Goal: Ask a question

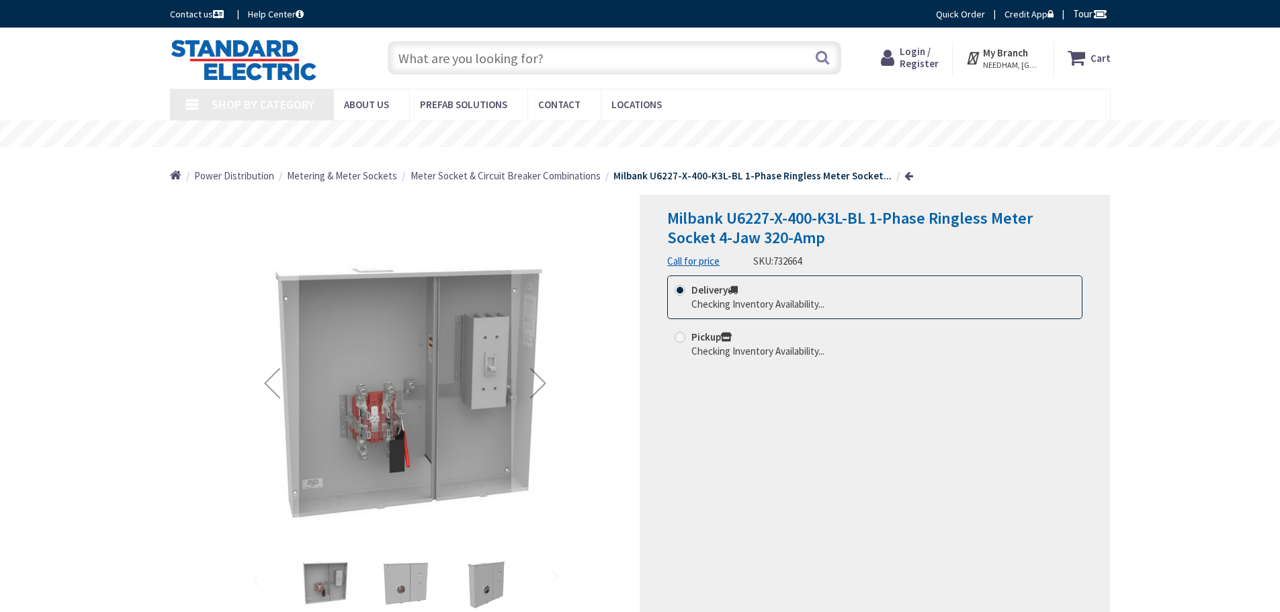
type input "[GEOGRAPHIC_DATA], [GEOGRAPHIC_DATA]"
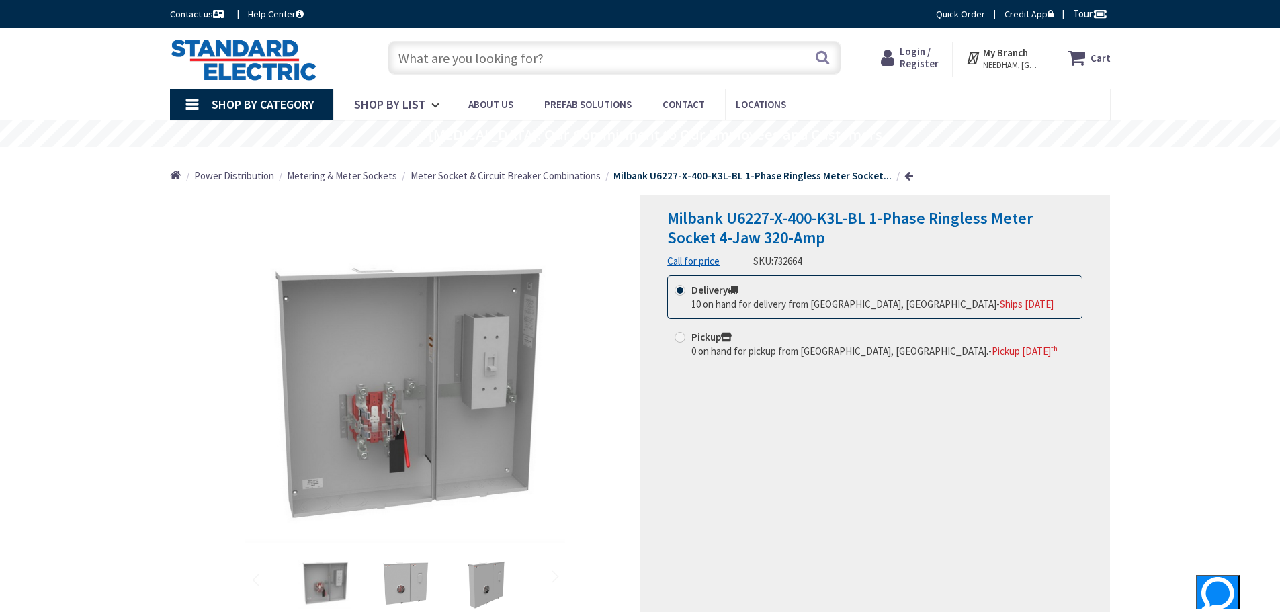
scroll to position [134, 0]
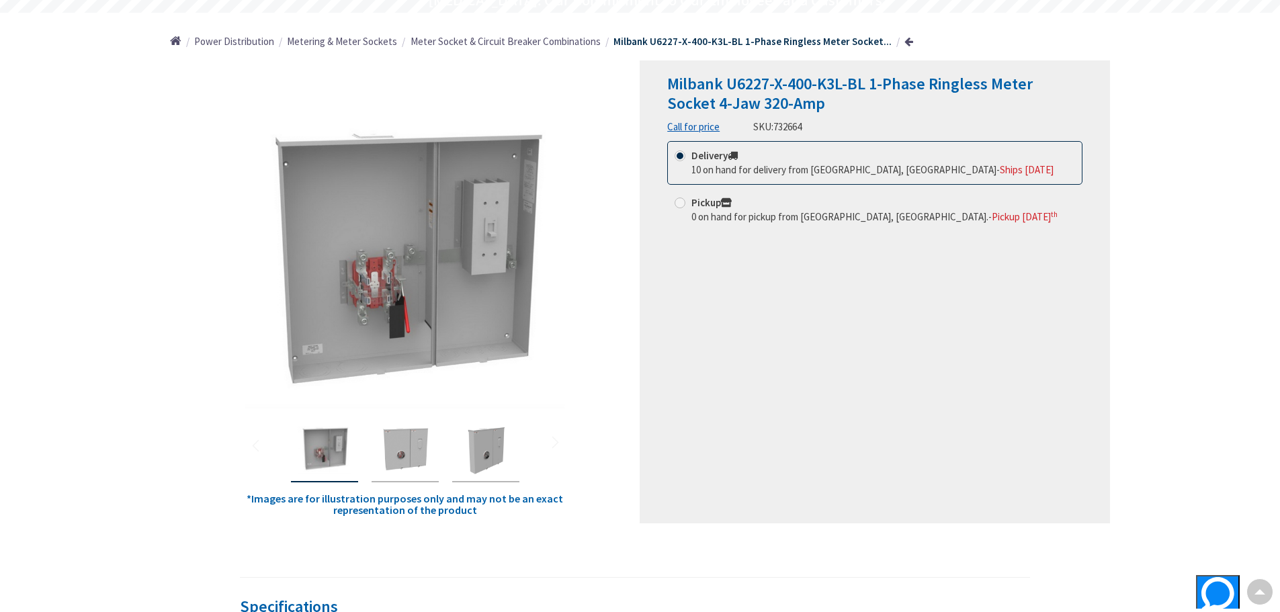
click at [1201, 611] on span "Support" at bounding box center [1217, 617] width 33 height 11
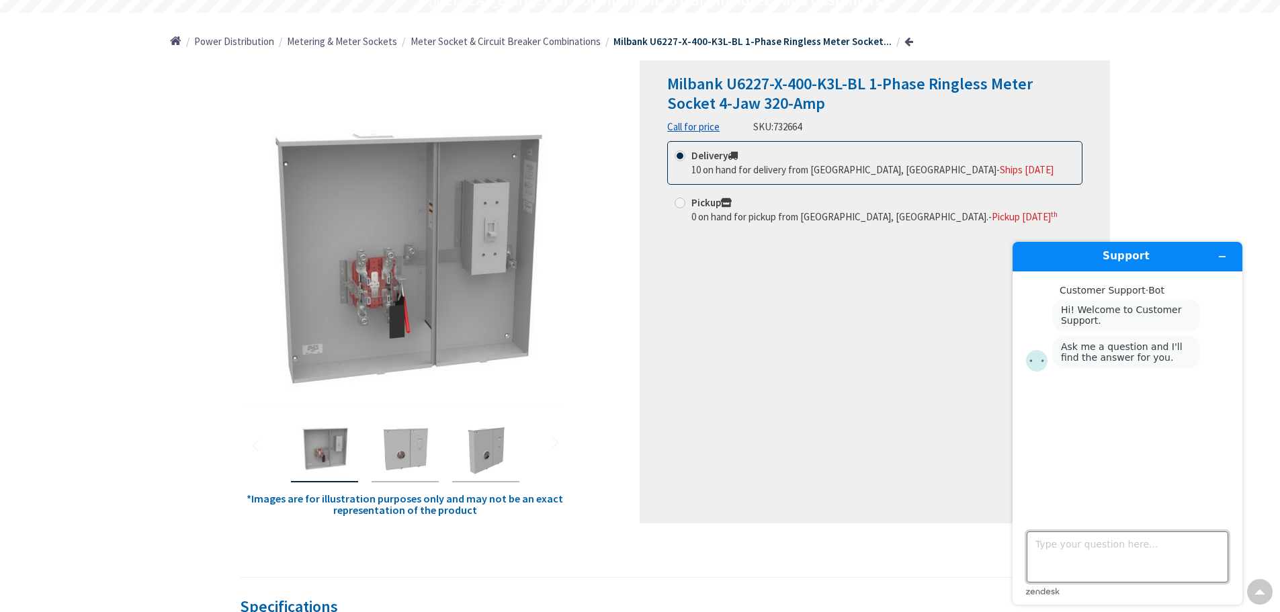
click at [1116, 547] on textarea "Type your question here..." at bounding box center [1127, 556] width 202 height 51
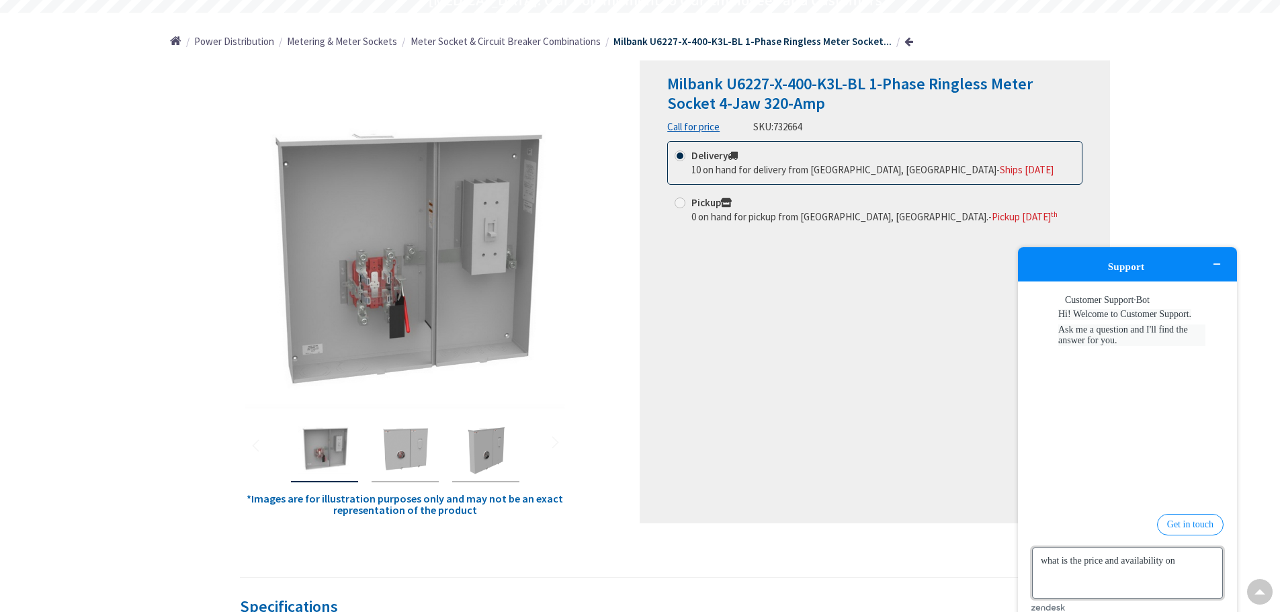
paste textarea "U6227-X-400-K3L"
type textarea "what is the price and availability on U6227-X-400-K3L"
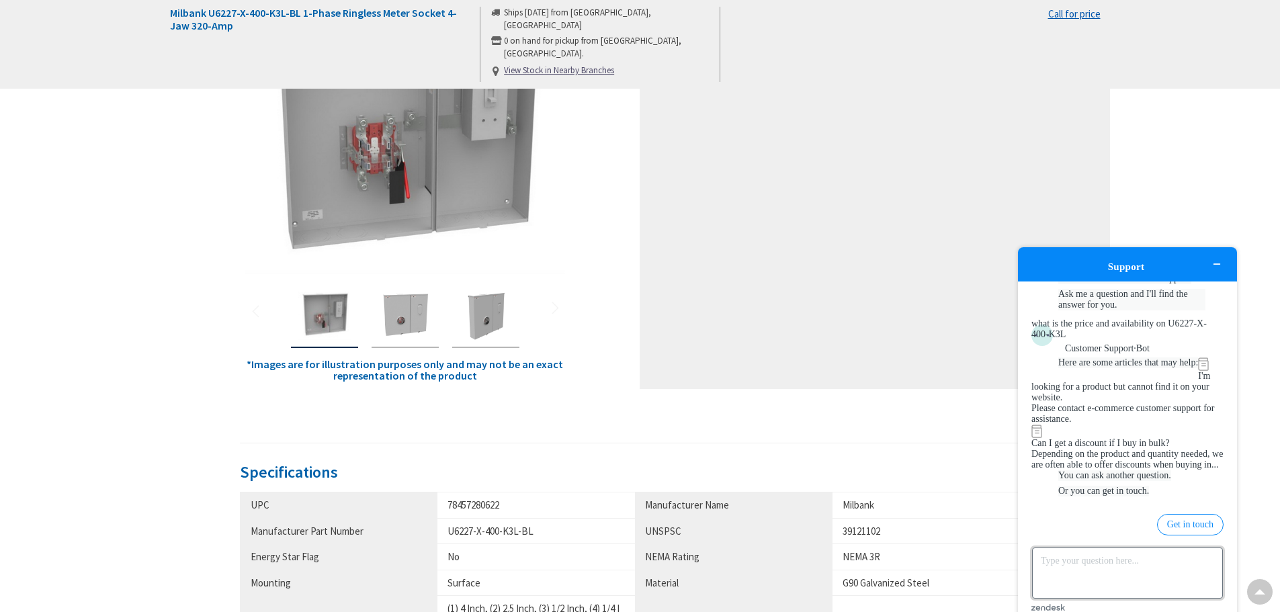
scroll to position [403, 0]
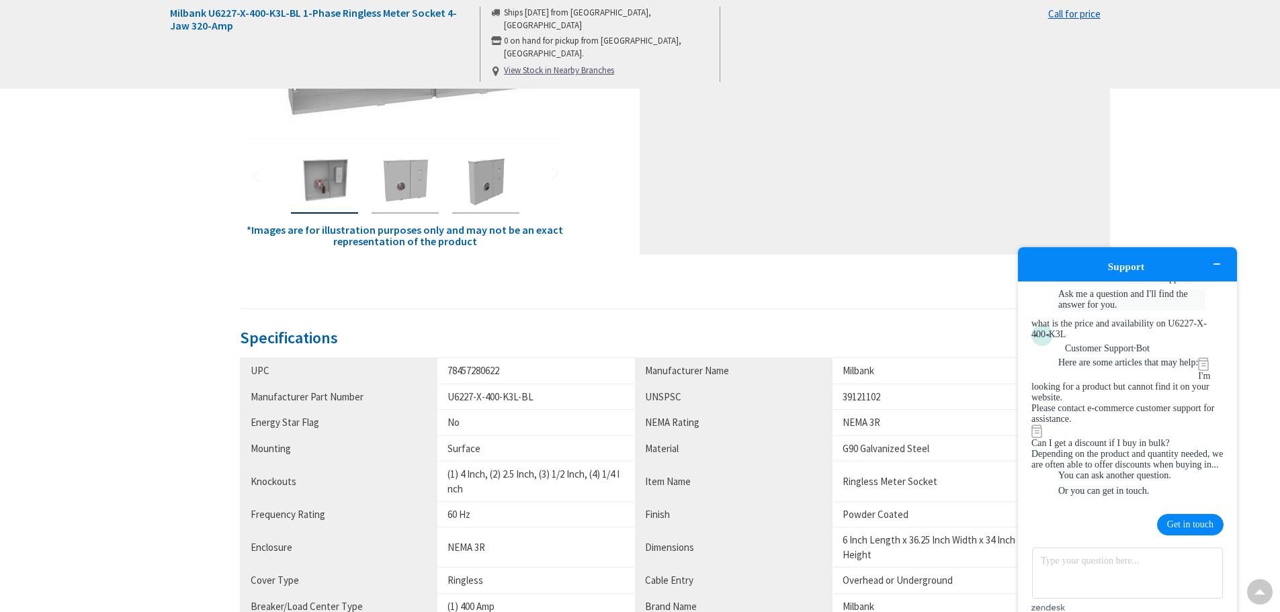
click at [1190, 514] on button "Get in touch" at bounding box center [1190, 524] width 67 height 21
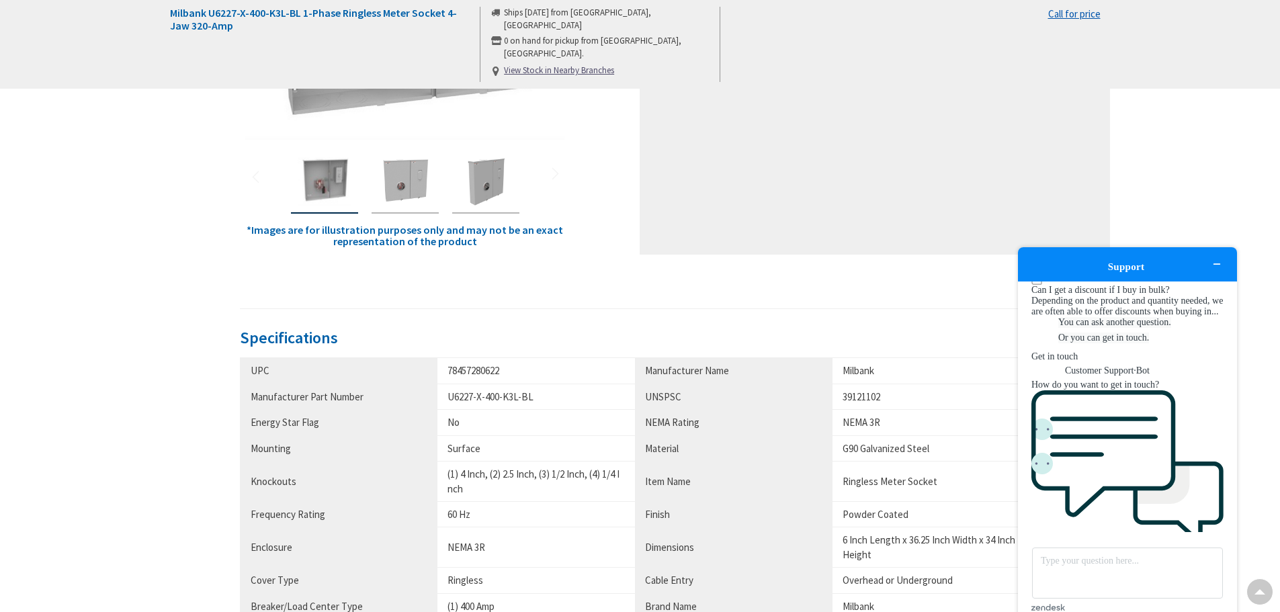
scroll to position [304, 0]
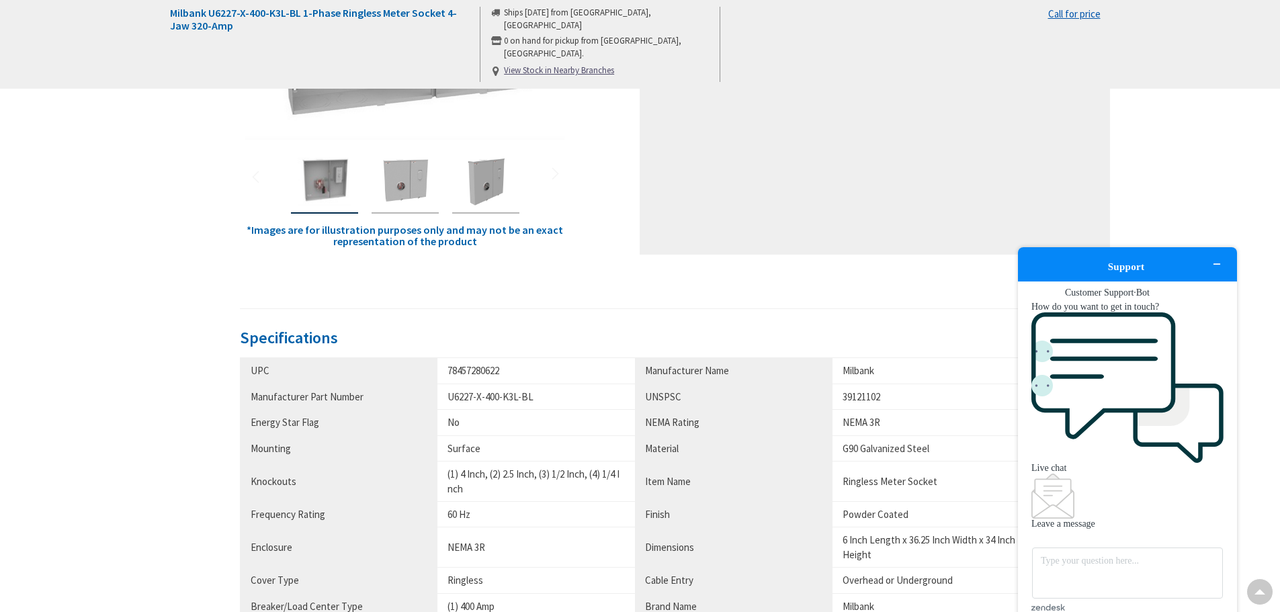
click at [1096, 467] on div "Live chat" at bounding box center [1127, 468] width 192 height 11
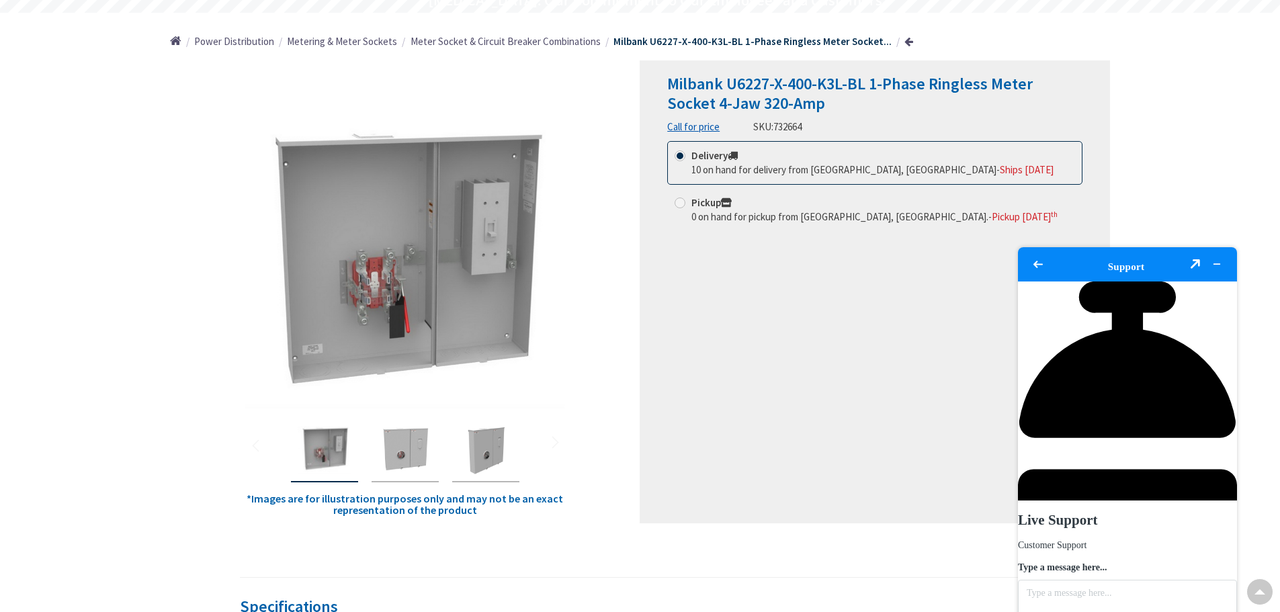
scroll to position [0, 0]
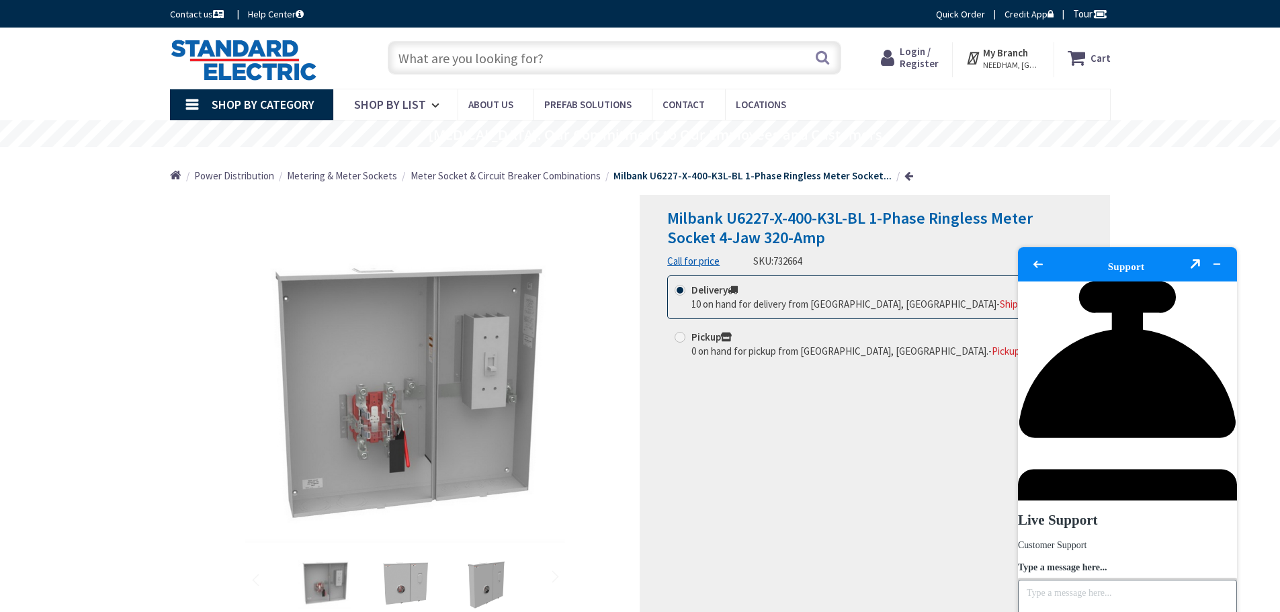
click at [1061, 580] on textarea "Type a message here..." at bounding box center [1127, 605] width 219 height 51
paste textarea "U6227-X-400-K3L"
type textarea "good afternoon. Could I please get P&A on product U6227-X-400-K3L"
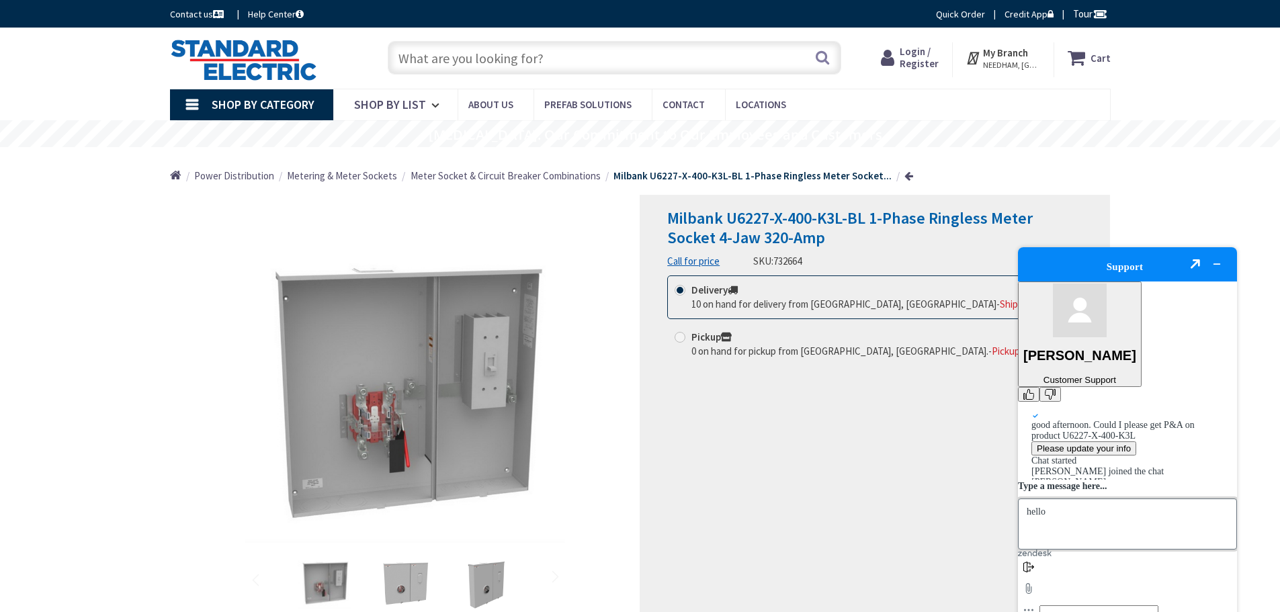
type textarea "hello!"
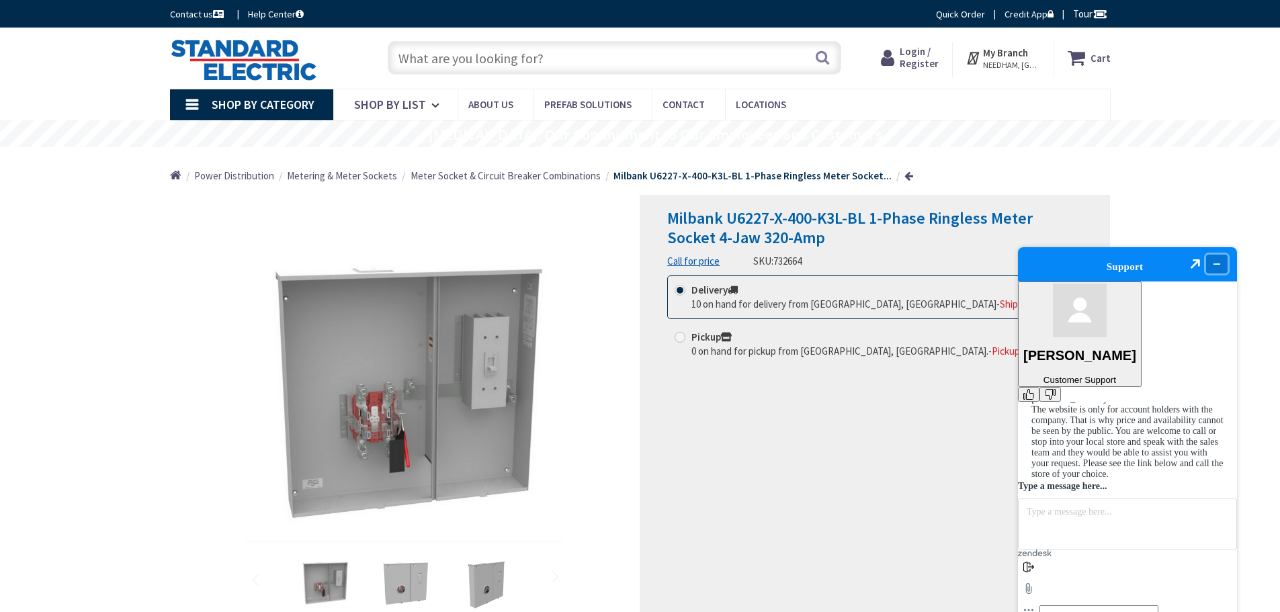
click at [1218, 255] on button "Minimize widget" at bounding box center [1216, 264] width 21 height 19
